Goal: Transaction & Acquisition: Obtain resource

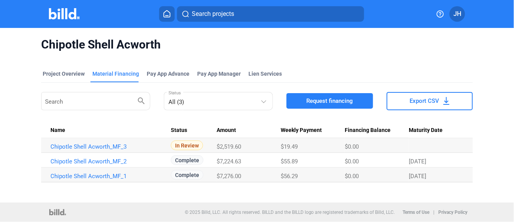
click at [213, 11] on span "Search projects" at bounding box center [213, 13] width 42 height 9
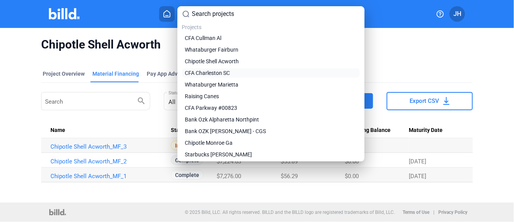
click at [201, 72] on span "CFA Charleston SC" at bounding box center [207, 73] width 45 height 8
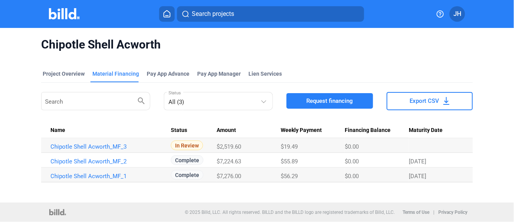
click at [202, 74] on span "Pay App Manager" at bounding box center [218, 74] width 43 height 8
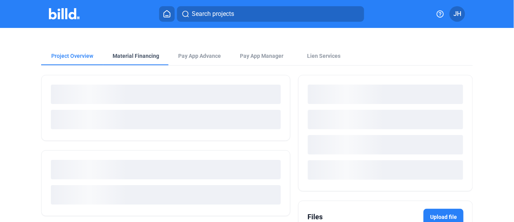
click at [128, 56] on div "Project Overview Material Financing Pay App Advance Pay App Manager Lien Servic…" at bounding box center [257, 164] width 432 height 273
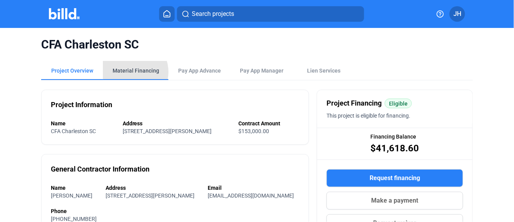
click at [129, 72] on div "Material Financing" at bounding box center [136, 71] width 47 height 8
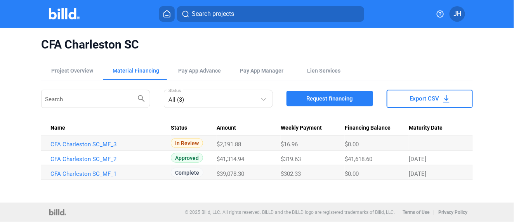
click at [330, 98] on span "Request financing" at bounding box center [329, 99] width 47 height 8
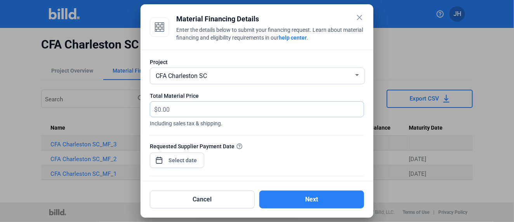
click at [174, 110] on input "text" at bounding box center [261, 109] width 206 height 15
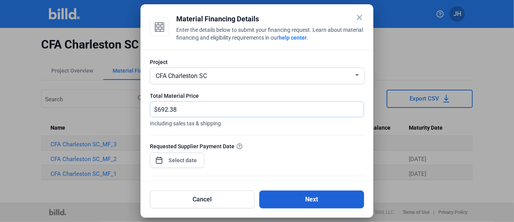
type input "692.38"
click at [294, 194] on button "Next" at bounding box center [311, 200] width 105 height 18
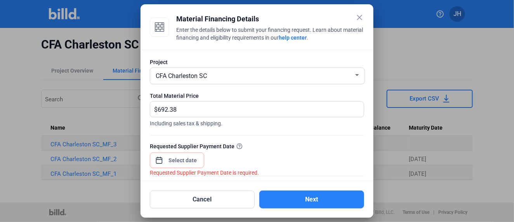
click at [184, 159] on div "close Material Financing Details Enter the details below to submit your financi…" at bounding box center [257, 111] width 514 height 222
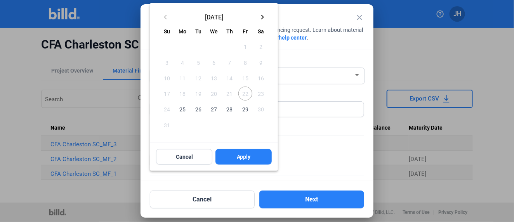
click at [184, 108] on span "25" at bounding box center [183, 109] width 14 height 14
click at [251, 156] on button "Apply" at bounding box center [243, 157] width 56 height 16
type input "Aug 25, 2025"
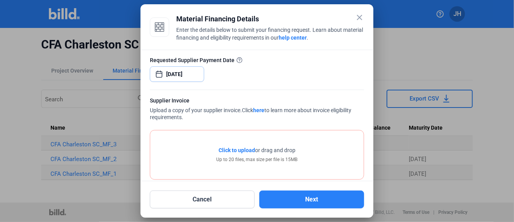
scroll to position [106, 0]
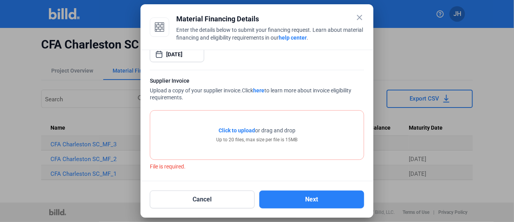
click at [230, 129] on span "Click to upload" at bounding box center [237, 130] width 36 height 6
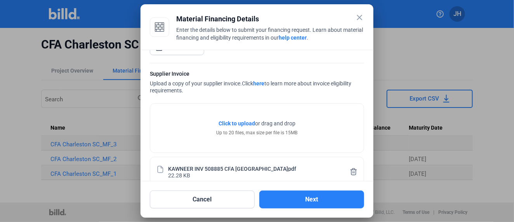
scroll to position [125, 0]
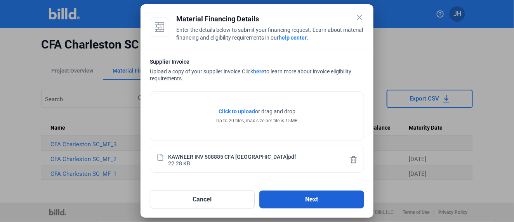
click at [314, 199] on button "Next" at bounding box center [311, 200] width 105 height 18
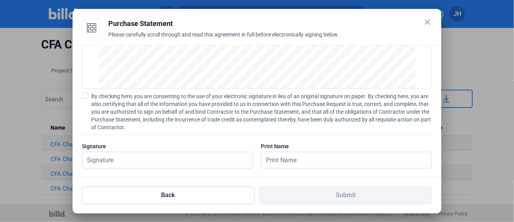
scroll to position [112, 0]
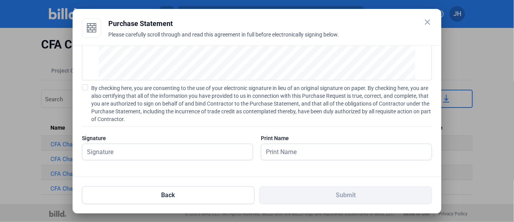
click at [86, 85] on span at bounding box center [85, 87] width 6 height 6
click at [0, 0] on input "By checking here, you are consenting to the use of your electronic signature in…" at bounding box center [0, 0] width 0 height 0
click at [112, 151] on input "text" at bounding box center [167, 152] width 170 height 16
type input "James G. Hutchins"
click at [280, 148] on input "text" at bounding box center [346, 152] width 170 height 16
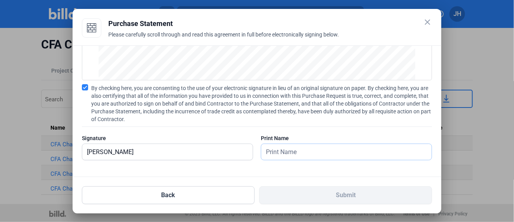
type input "James G. Hutchins"
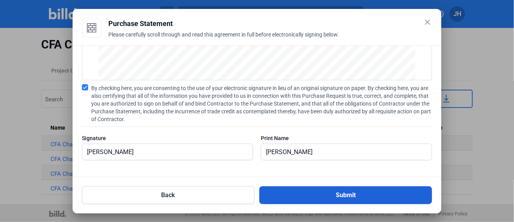
click at [346, 194] on button "Submit" at bounding box center [345, 195] width 173 height 18
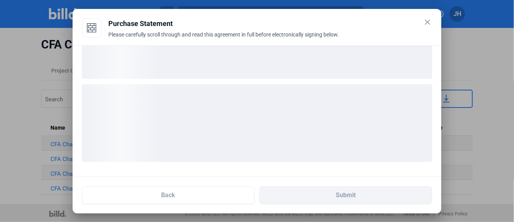
scroll to position [52, 0]
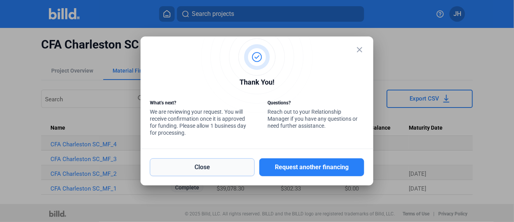
click at [211, 167] on button "Close" at bounding box center [202, 167] width 105 height 18
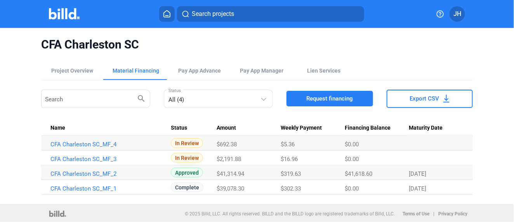
click at [62, 14] on img at bounding box center [64, 13] width 31 height 11
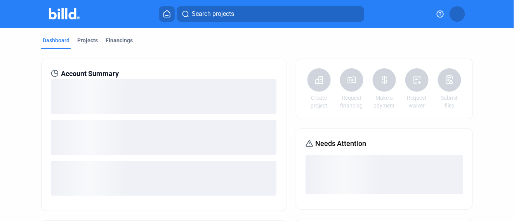
click at [168, 14] on icon at bounding box center [167, 13] width 8 height 7
